Goal: Task Accomplishment & Management: Manage account settings

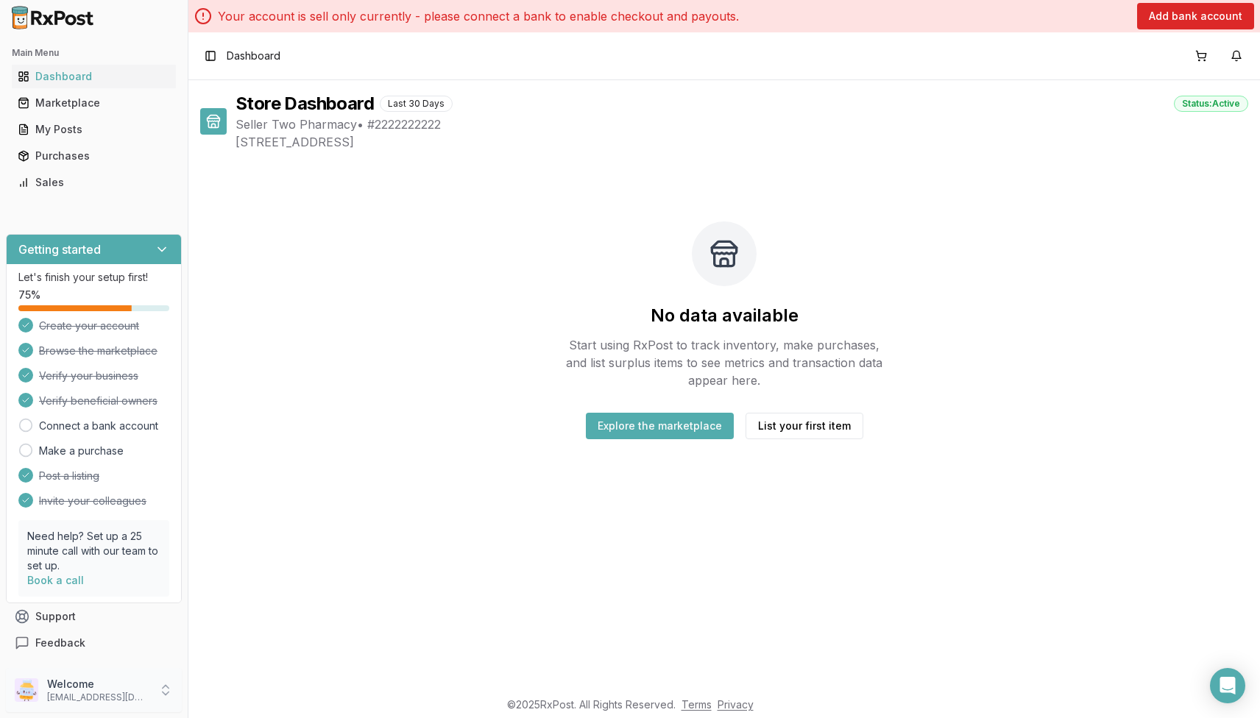
click at [150, 681] on div "Welcome [EMAIL_ADDRESS][DOMAIN_NAME]" at bounding box center [94, 690] width 176 height 44
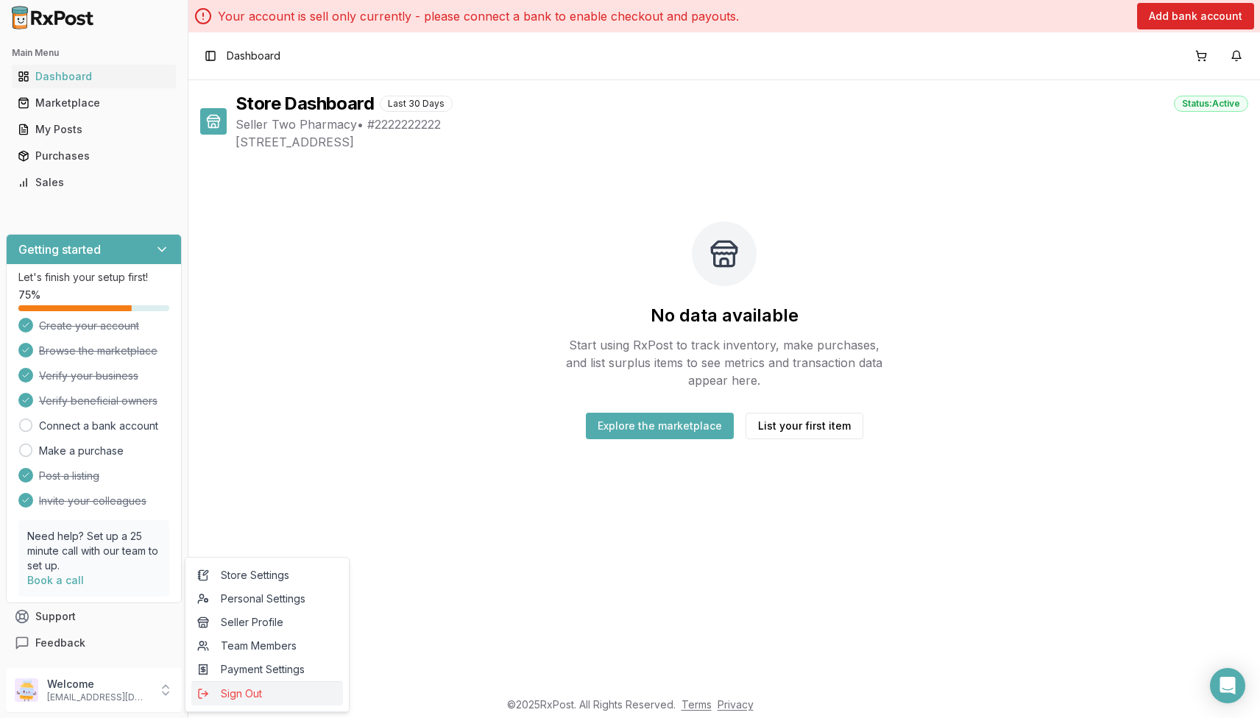
click at [241, 691] on span "Sign Out" at bounding box center [267, 694] width 140 height 15
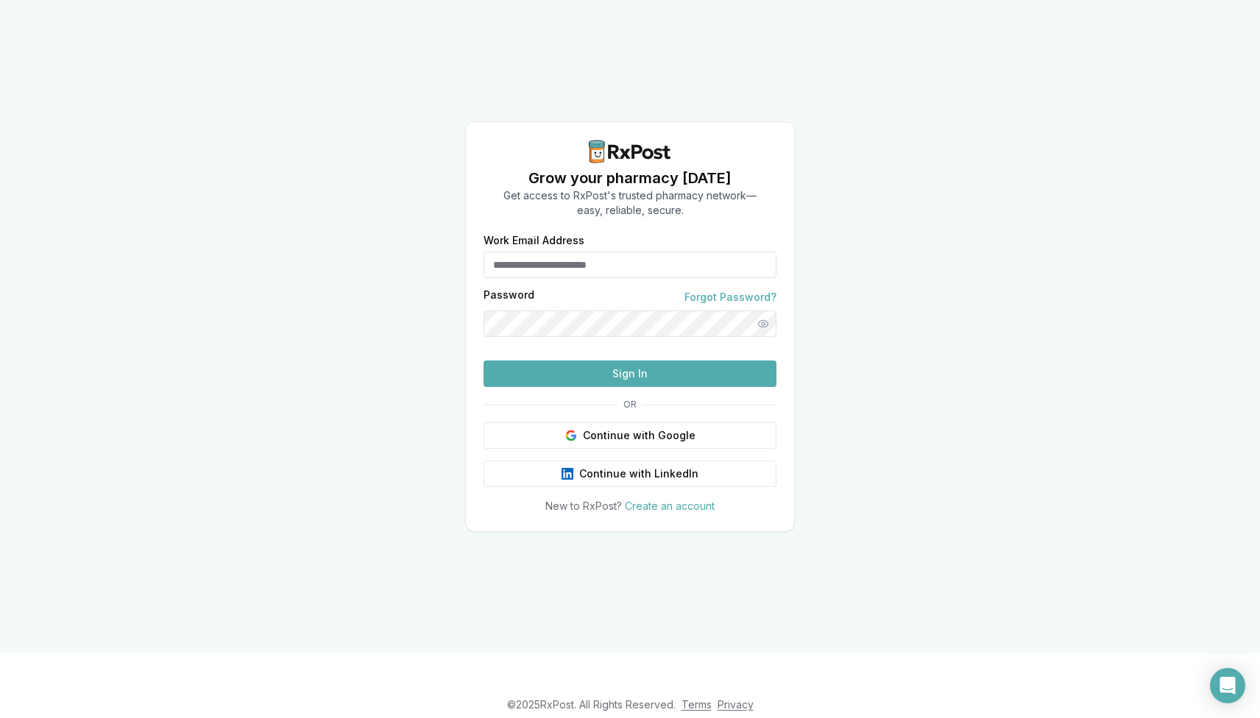
click at [597, 252] on input "Work Email Address" at bounding box center [629, 265] width 293 height 26
click at [901, 153] on div "Grow your pharmacy today Get access to RxPost's trusted pharmacy network— easy,…" at bounding box center [630, 326] width 1260 height 653
click at [637, 252] on input "Work Email Address" at bounding box center [629, 265] width 293 height 26
type input "**********"
click at [483, 361] on button "Sign In" at bounding box center [629, 374] width 293 height 26
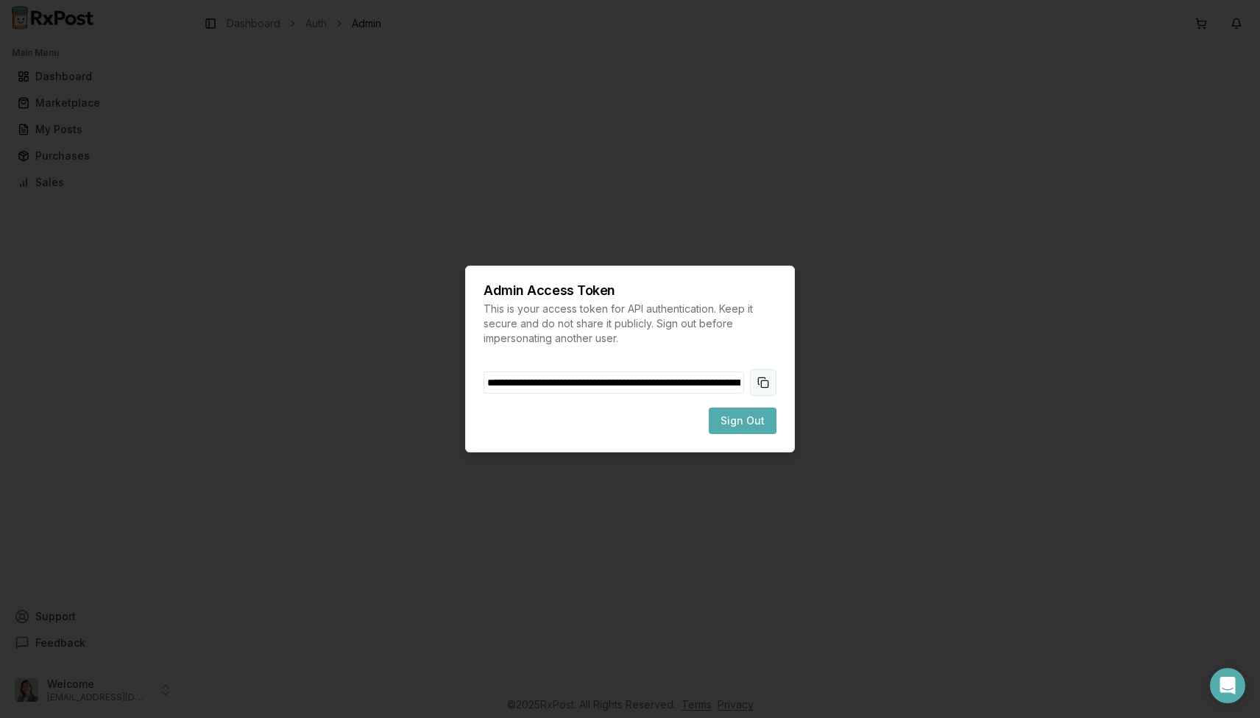
click at [760, 378] on button "Copy token to clipboard" at bounding box center [763, 382] width 26 height 26
click at [746, 417] on span "Sign Out" at bounding box center [742, 421] width 44 height 15
